Goal: Task Accomplishment & Management: Manage account settings

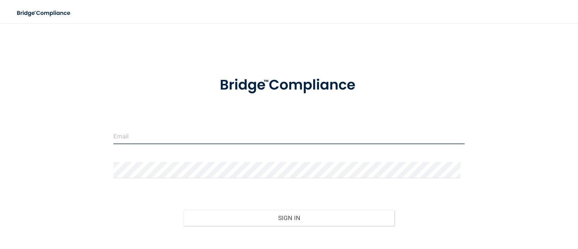
click at [344, 136] on input "email" at bounding box center [290, 136] width 352 height 16
type input "[EMAIL_ADDRESS][PERSON_NAME][DOMAIN_NAME]"
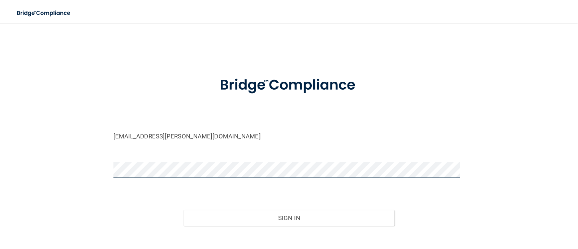
click at [184, 210] on button "Sign In" at bounding box center [289, 218] width 211 height 16
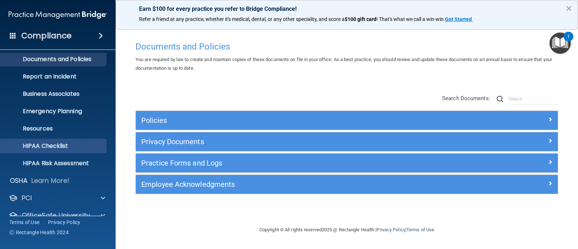
scroll to position [51, 0]
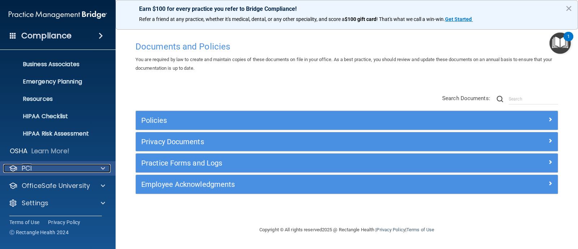
click at [68, 171] on div "PCI" at bounding box center [48, 168] width 90 height 9
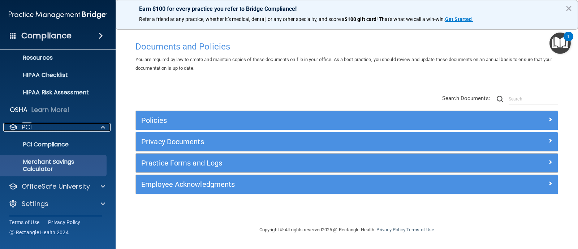
scroll to position [92, 0]
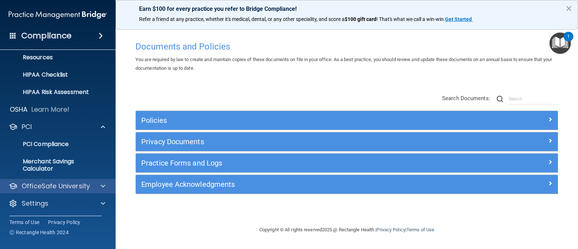
click at [61, 190] on div "OfficeSafe University" at bounding box center [58, 186] width 116 height 14
click at [105, 185] on div at bounding box center [102, 186] width 18 height 9
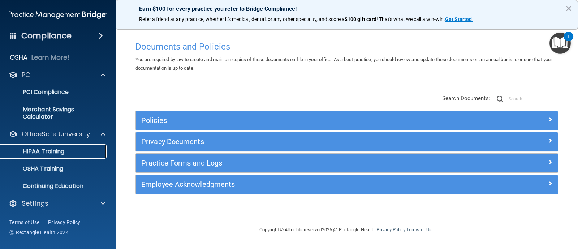
click at [63, 153] on p "HIPAA Training" at bounding box center [35, 151] width 60 height 7
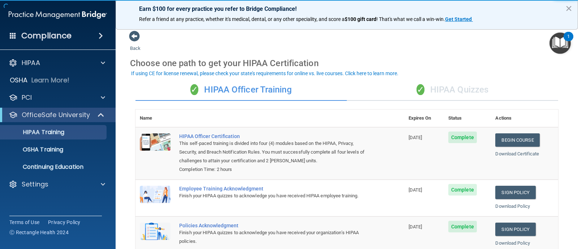
click at [464, 87] on div "✓ HIPAA Quizzes" at bounding box center [453, 90] width 212 height 22
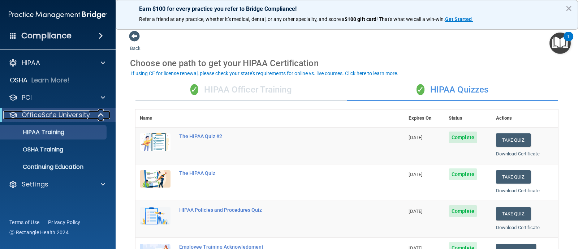
click at [45, 116] on p "OfficeSafe University" at bounding box center [56, 115] width 68 height 9
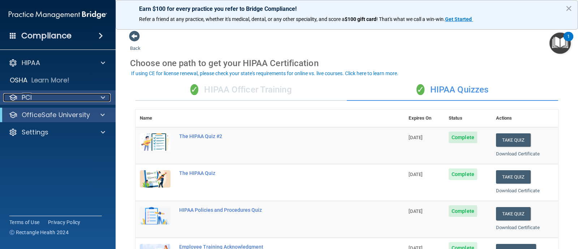
click at [49, 99] on div "PCI" at bounding box center [48, 97] width 90 height 9
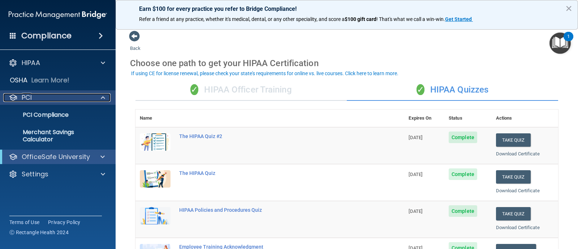
click at [50, 101] on div "PCI" at bounding box center [48, 97] width 90 height 9
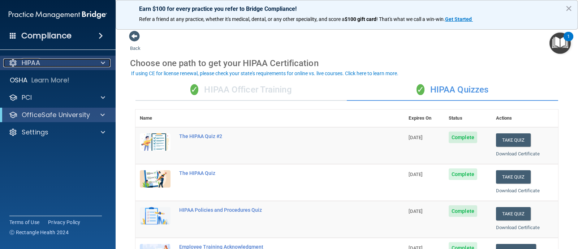
click at [62, 63] on div "HIPAA" at bounding box center [48, 63] width 90 height 9
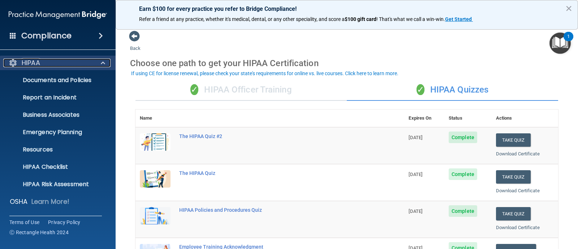
click at [62, 63] on div "HIPAA" at bounding box center [48, 63] width 90 height 9
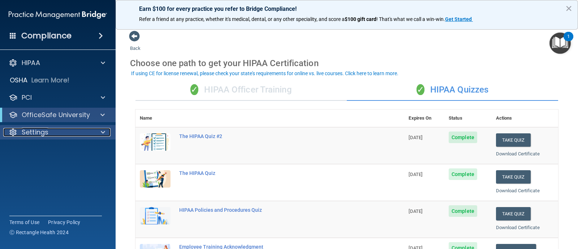
click at [54, 131] on div "Settings" at bounding box center [48, 132] width 90 height 9
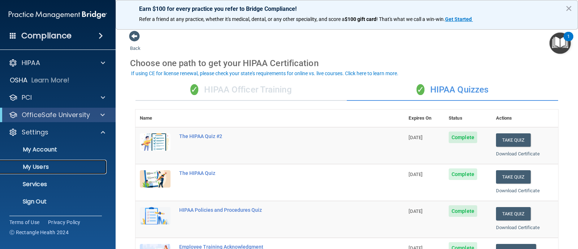
click at [48, 163] on p "My Users" at bounding box center [54, 166] width 99 height 7
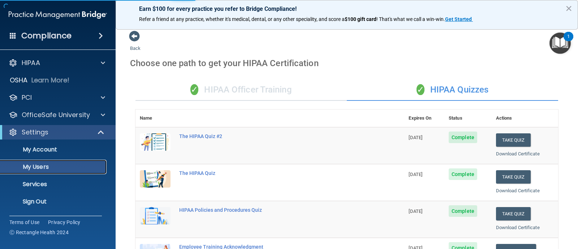
select select "20"
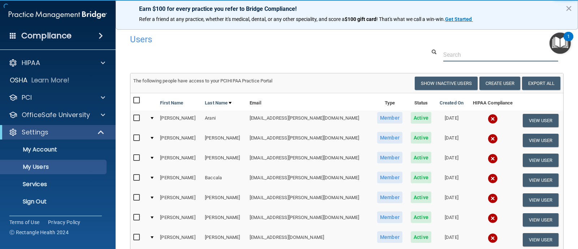
click at [448, 48] on input "text" at bounding box center [501, 54] width 115 height 13
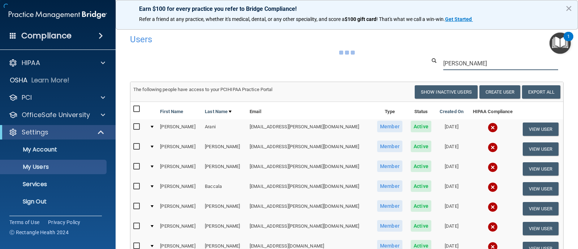
type input "[PERSON_NAME]"
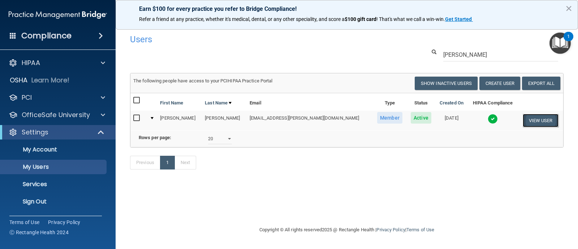
click at [523, 120] on button "View User" at bounding box center [541, 120] width 36 height 13
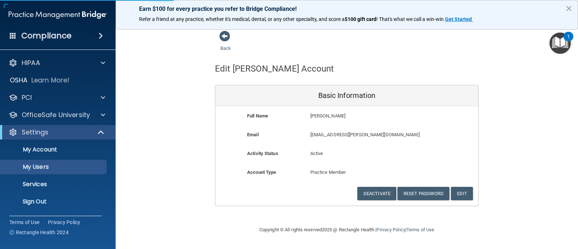
select select "20"
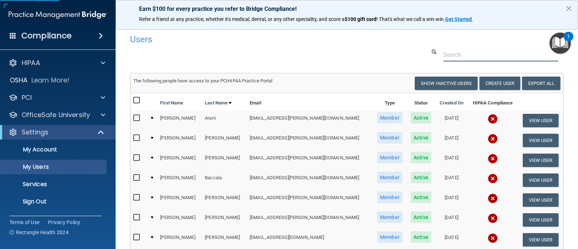
click at [456, 53] on input "text" at bounding box center [501, 54] width 115 height 13
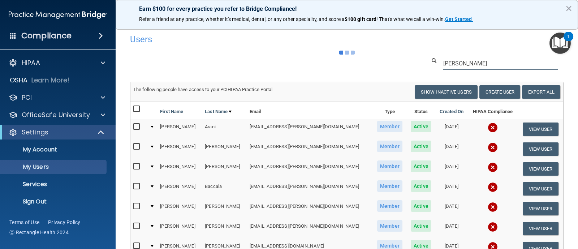
type input "[PERSON_NAME]"
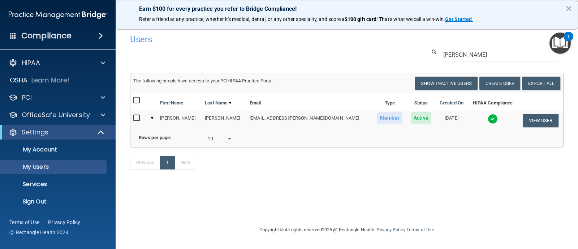
click at [488, 114] on img at bounding box center [493, 119] width 10 height 10
